Goal: Task Accomplishment & Management: Complete application form

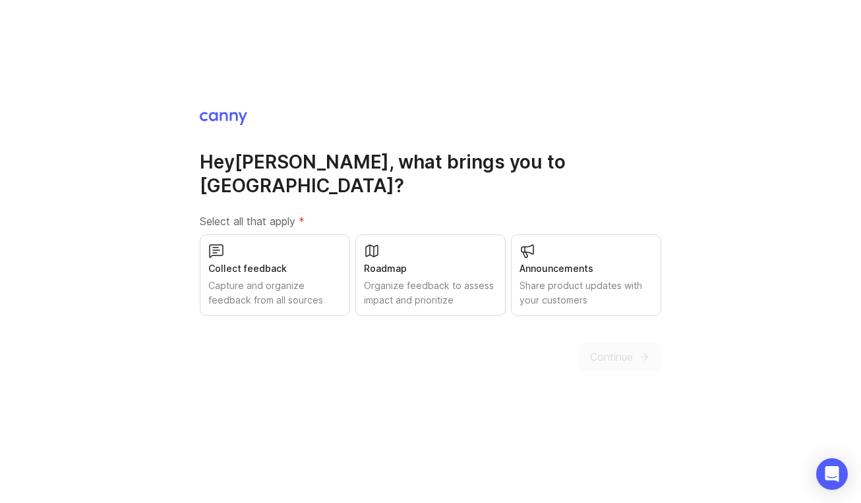
click at [284, 263] on div "Collect feedback" at bounding box center [274, 269] width 133 height 14
click at [423, 279] on div "Organize feedback to assess impact and prioritize" at bounding box center [430, 293] width 133 height 29
click at [588, 266] on div "Announcements Share product updates with your customers" at bounding box center [586, 276] width 150 height 82
click at [607, 349] on span "Continue" at bounding box center [611, 357] width 43 height 16
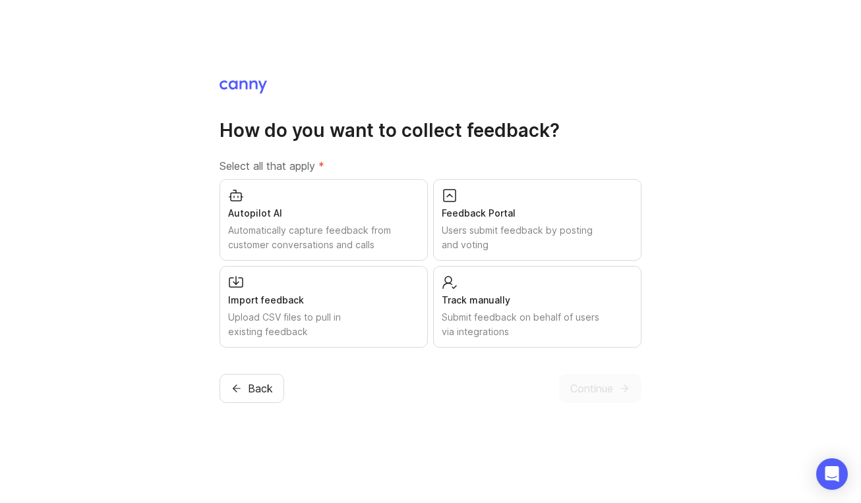
click at [370, 212] on div "Autopilot AI" at bounding box center [323, 213] width 191 height 14
click at [490, 235] on div "Users submit feedback by posting and voting" at bounding box center [537, 237] width 191 height 29
click at [596, 393] on span "Continue" at bounding box center [591, 389] width 43 height 16
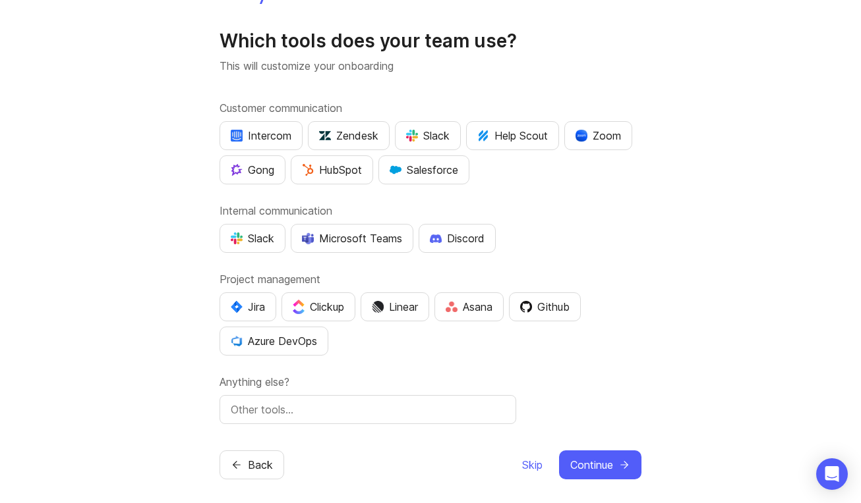
scroll to position [22, 0]
click at [368, 133] on div "Zendesk" at bounding box center [348, 135] width 59 height 16
click at [335, 168] on div "HubSpot" at bounding box center [332, 169] width 60 height 16
click at [430, 134] on div "Slack" at bounding box center [427, 135] width 43 height 16
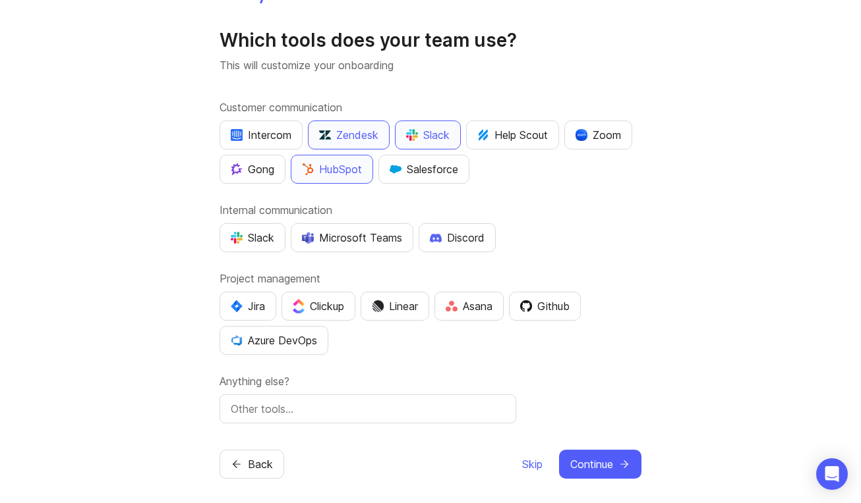
scroll to position [29, 0]
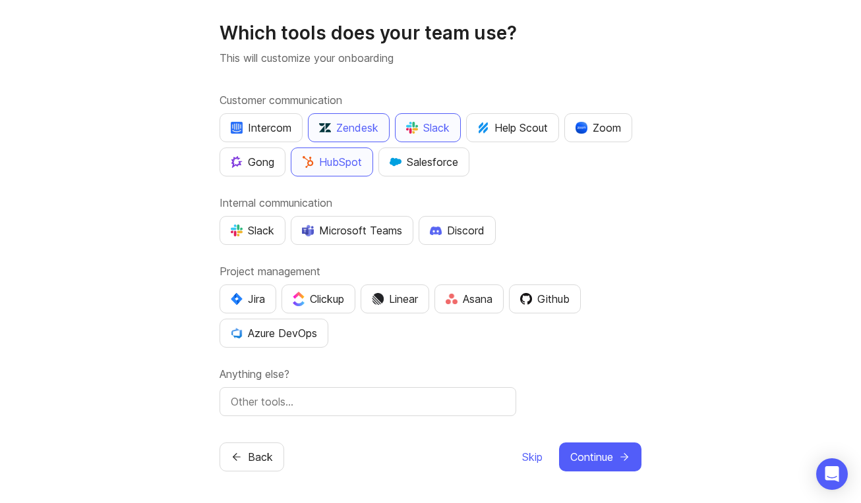
click at [250, 232] on div "Slack" at bounding box center [252, 231] width 43 height 16
click at [238, 296] on img "button" at bounding box center [237, 299] width 12 height 12
click at [409, 291] on div "Linear" at bounding box center [395, 299] width 46 height 16
click at [596, 451] on span "Continue" at bounding box center [591, 457] width 43 height 16
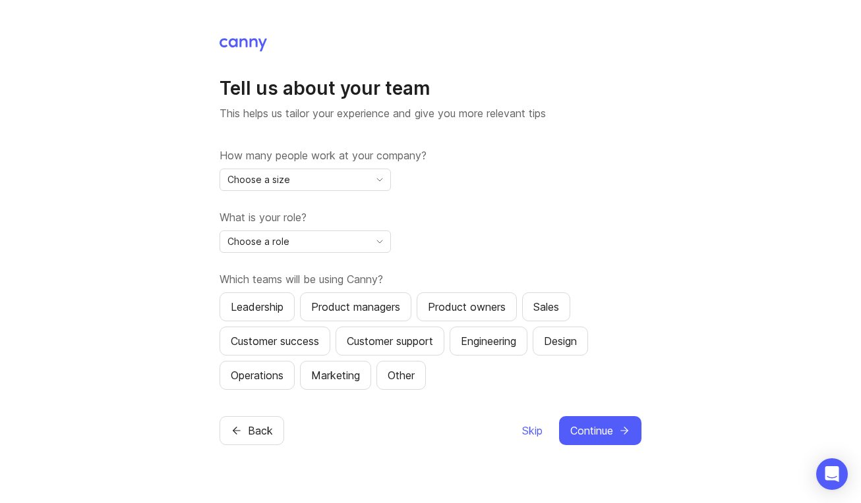
click at [305, 186] on div "Choose a size" at bounding box center [294, 179] width 149 height 21
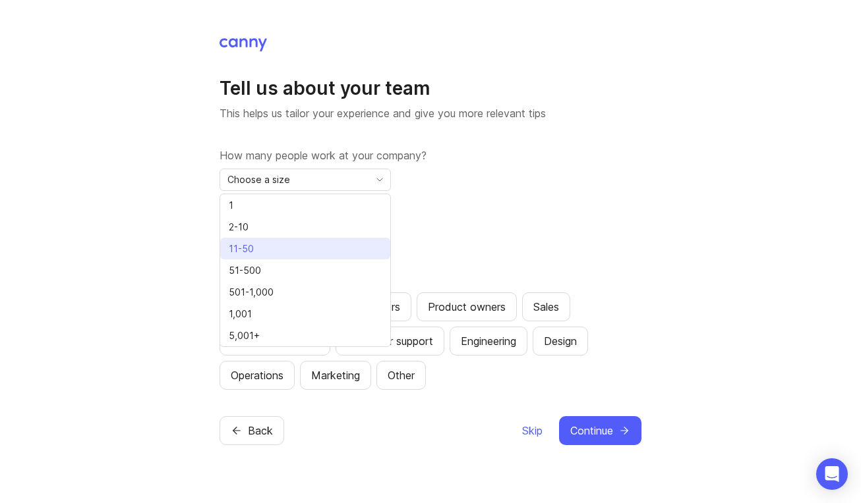
click at [300, 247] on li "11-50" at bounding box center [305, 249] width 170 height 22
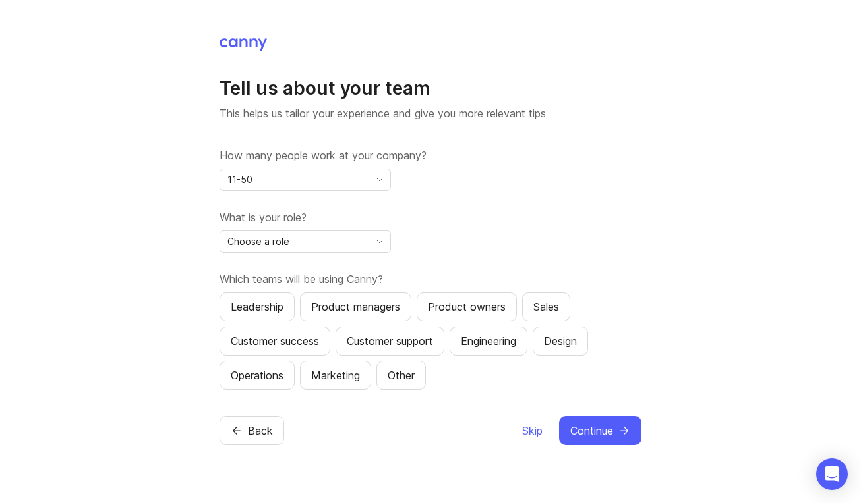
click at [329, 240] on div "Choose a role" at bounding box center [294, 241] width 149 height 21
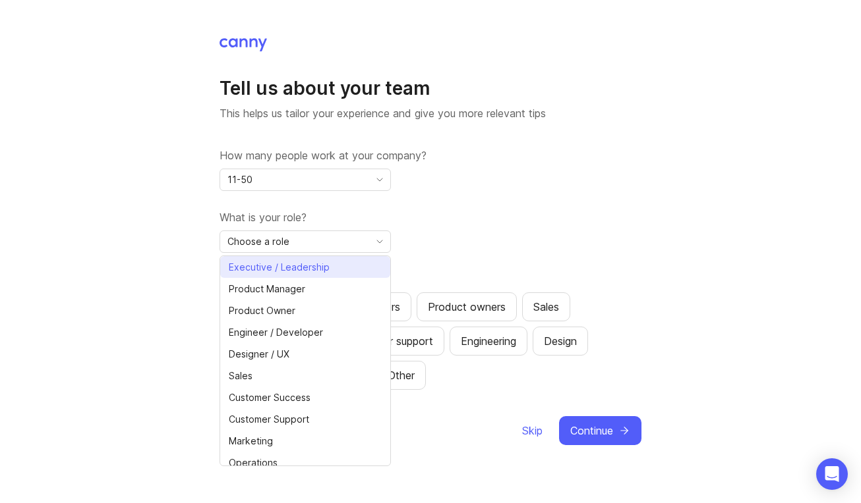
click at [324, 264] on span "Executive / Leadership" at bounding box center [279, 267] width 101 height 14
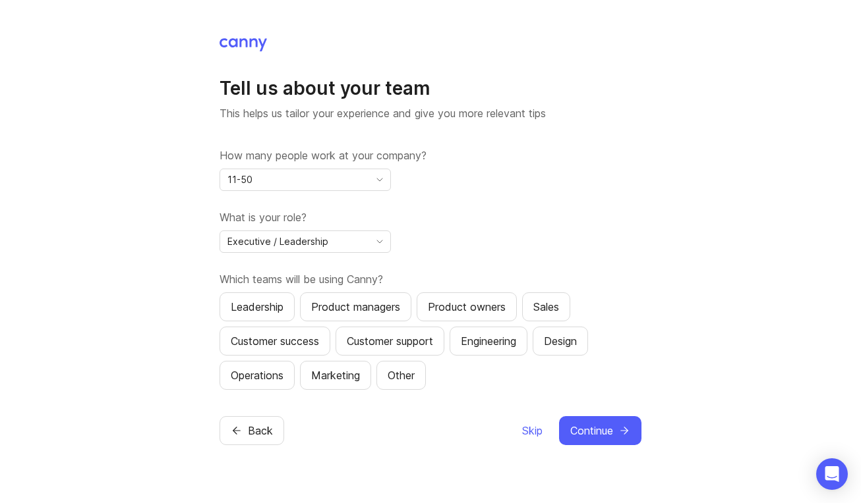
click at [263, 296] on button "Leadership" at bounding box center [256, 307] width 75 height 29
click at [488, 302] on div "Product owners" at bounding box center [467, 307] width 78 height 16
click at [317, 343] on div "Customer success" at bounding box center [275, 341] width 88 height 16
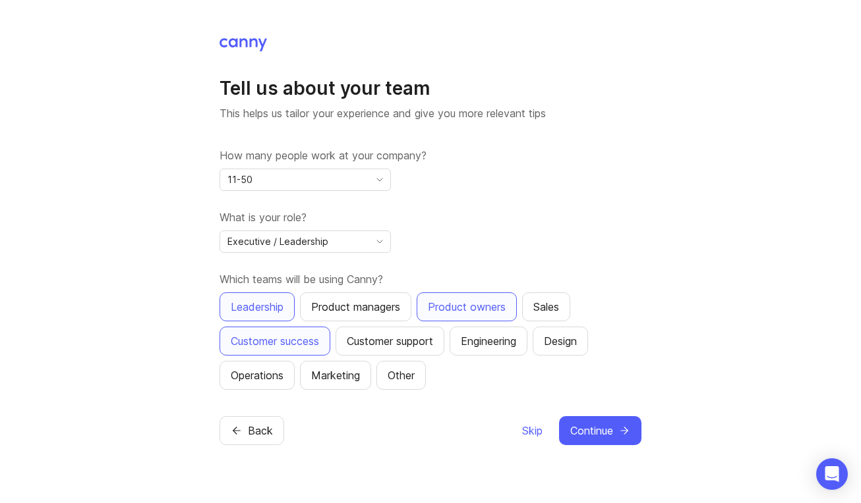
click at [426, 349] on button "Customer support" at bounding box center [389, 341] width 109 height 29
click at [593, 425] on span "Continue" at bounding box center [591, 431] width 43 height 16
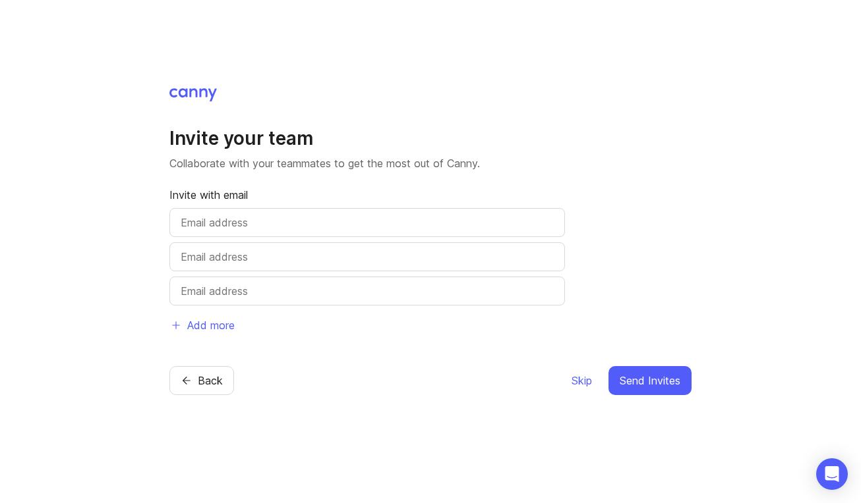
click at [409, 228] on input "text" at bounding box center [367, 223] width 373 height 16
type input "[EMAIL_ADDRESS][DOMAIN_NAME]"
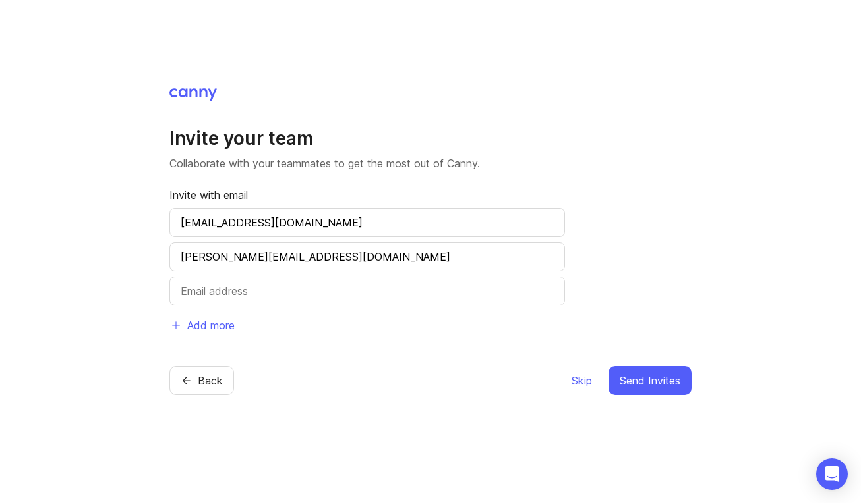
type input "[PERSON_NAME][EMAIL_ADDRESS][DOMAIN_NAME]"
drag, startPoint x: 389, startPoint y: 254, endPoint x: 173, endPoint y: 240, distance: 217.2
click at [173, 240] on div "Invite with email [EMAIL_ADDRESS][DOMAIN_NAME] [PERSON_NAME][EMAIL_ADDRESS][DOM…" at bounding box center [366, 263] width 395 height 153
click at [639, 387] on span "Send Invites" at bounding box center [649, 381] width 61 height 16
